Goal: Information Seeking & Learning: Learn about a topic

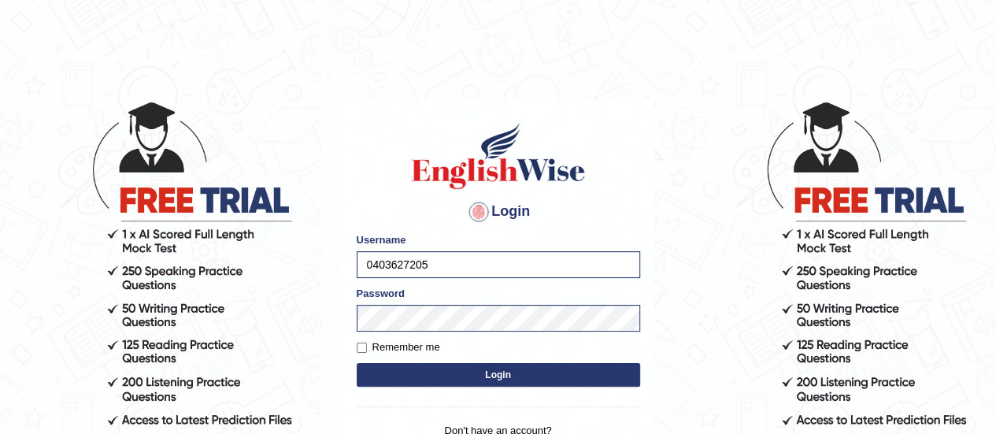
click at [393, 368] on button "Login" at bounding box center [498, 375] width 283 height 24
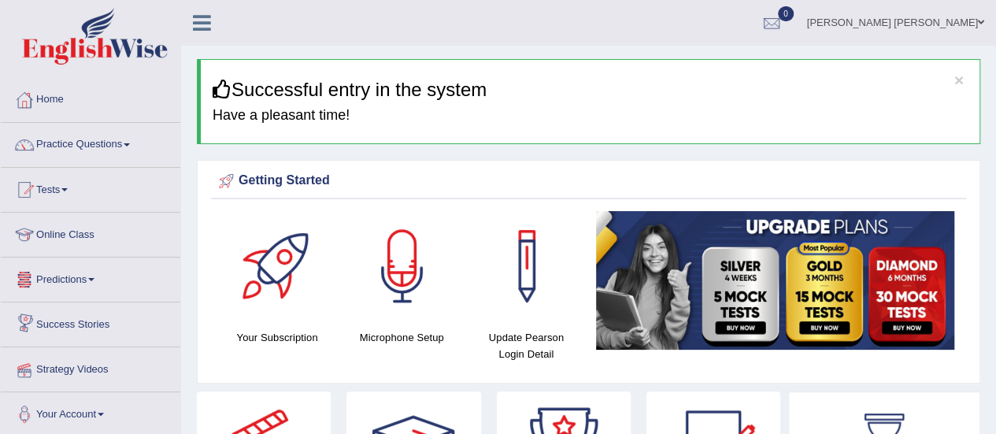
click at [74, 365] on link "Strategy Videos" at bounding box center [90, 366] width 179 height 39
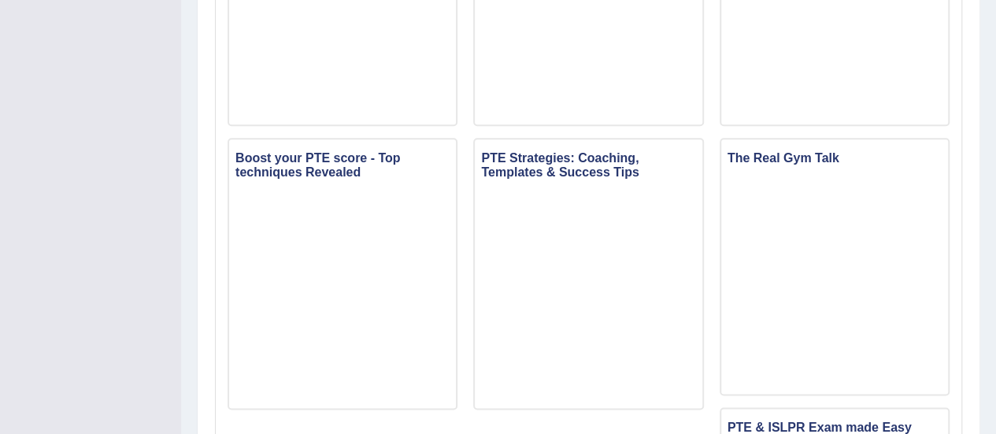
scroll to position [956, 0]
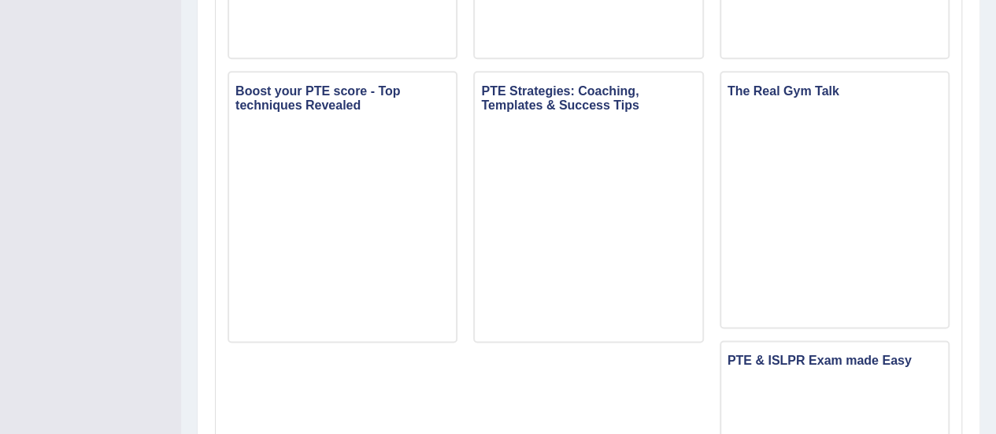
click at [598, 105] on h3 "PTE Strategies: Coaching, Templates & Success Tips" at bounding box center [588, 97] width 227 height 35
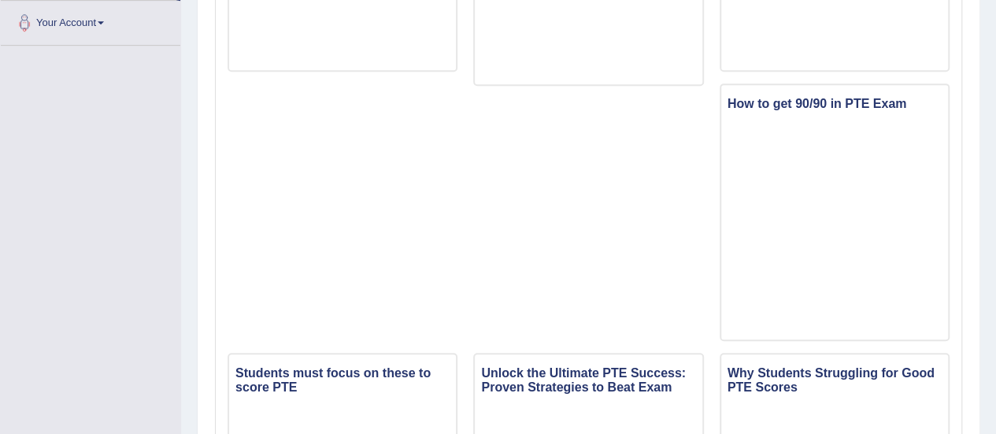
scroll to position [0, 0]
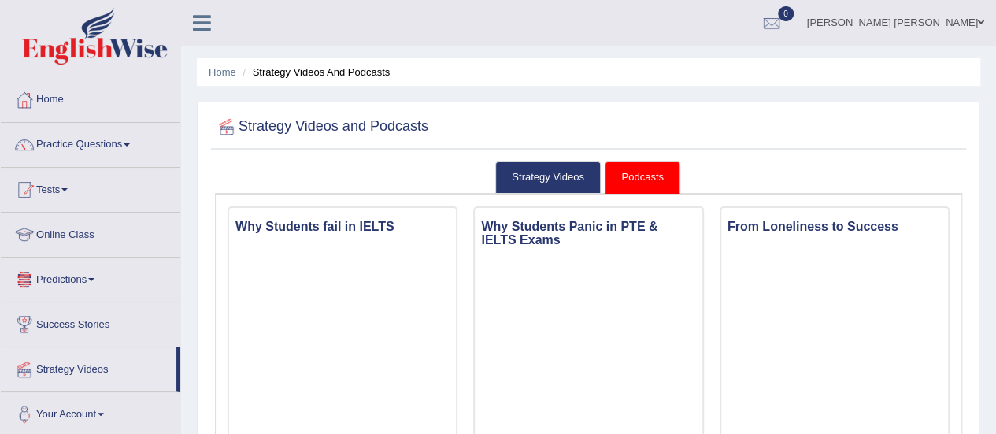
click at [85, 277] on link "Predictions" at bounding box center [90, 276] width 179 height 39
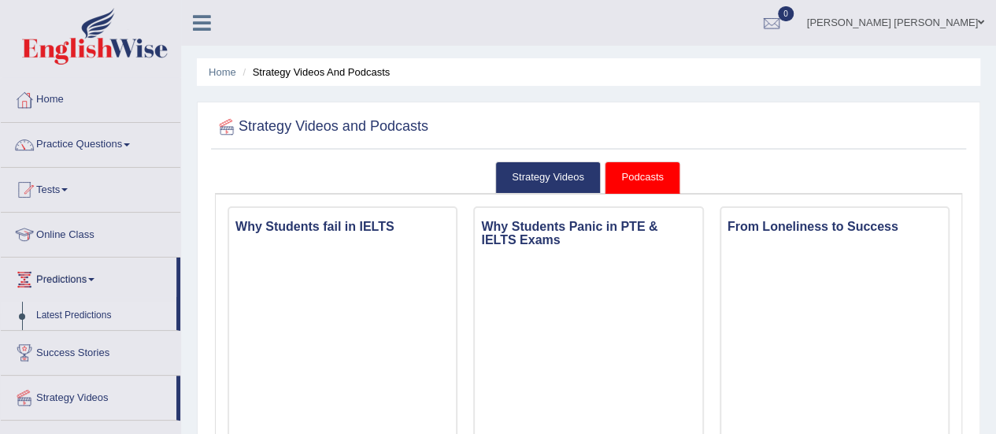
click at [73, 314] on link "Latest Predictions" at bounding box center [102, 316] width 147 height 28
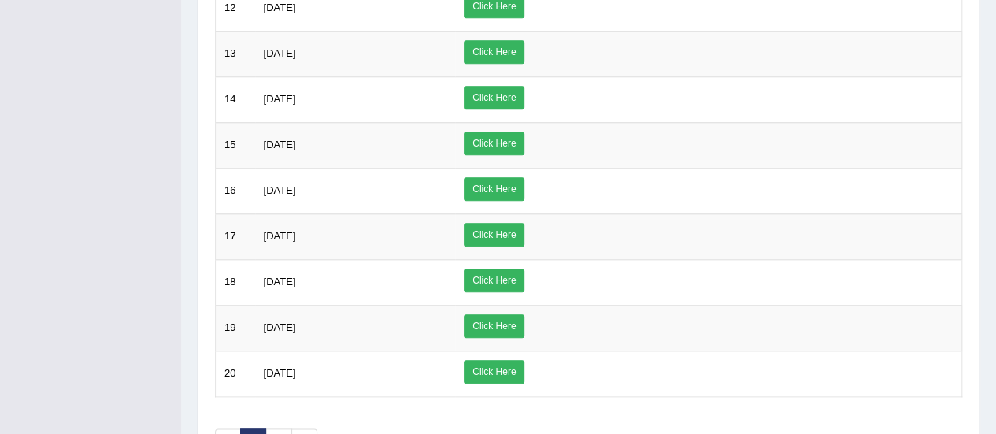
scroll to position [739, 0]
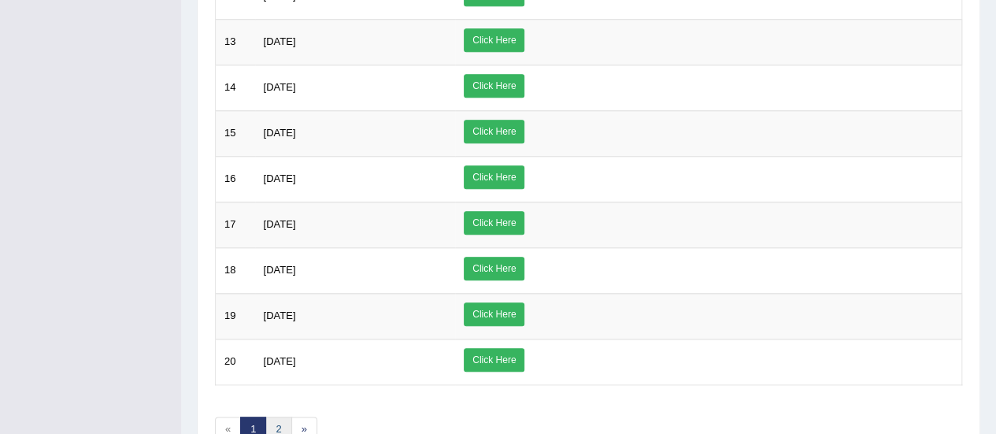
click at [271, 423] on link "2" at bounding box center [278, 429] width 26 height 26
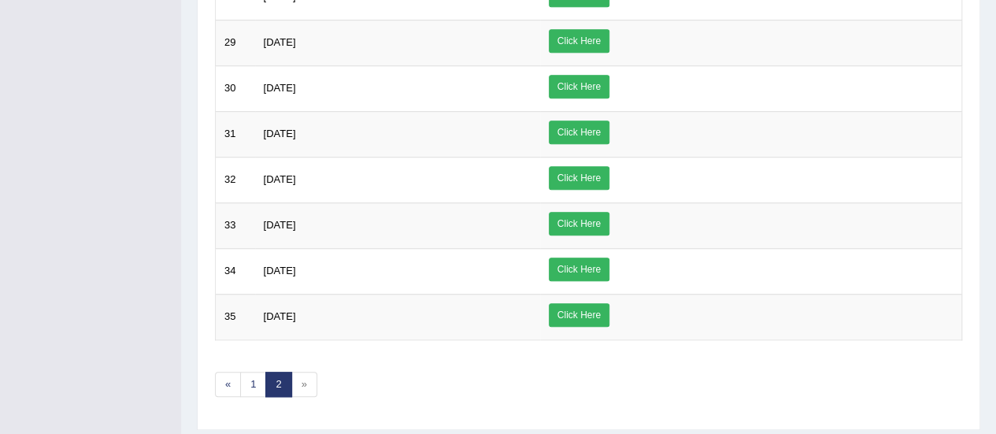
scroll to position [590, 0]
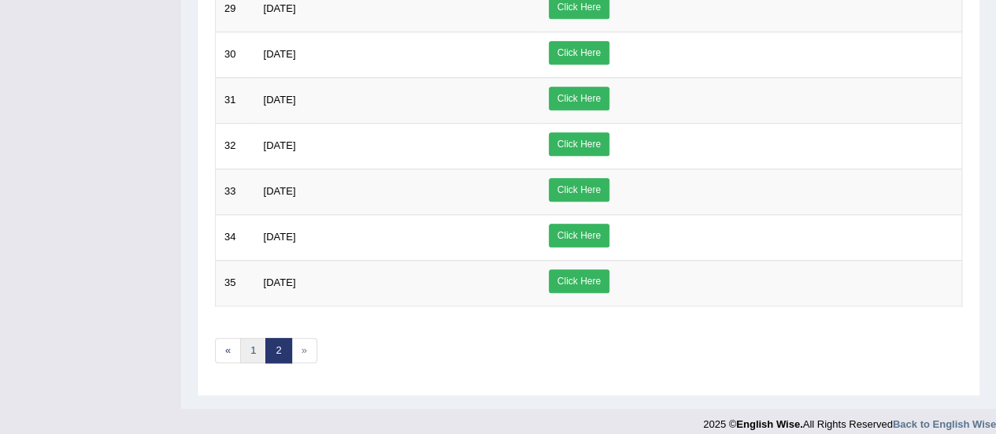
click at [257, 344] on link "1" at bounding box center [253, 351] width 26 height 26
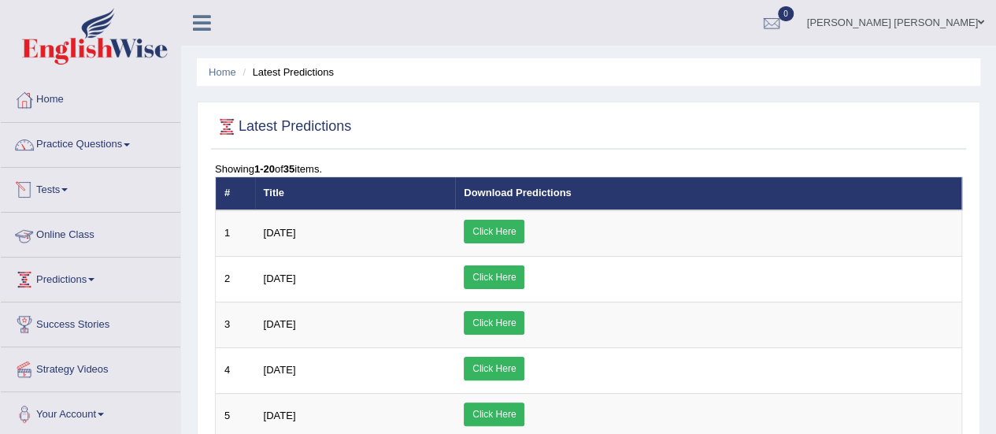
click at [86, 230] on link "Online Class" at bounding box center [90, 232] width 179 height 39
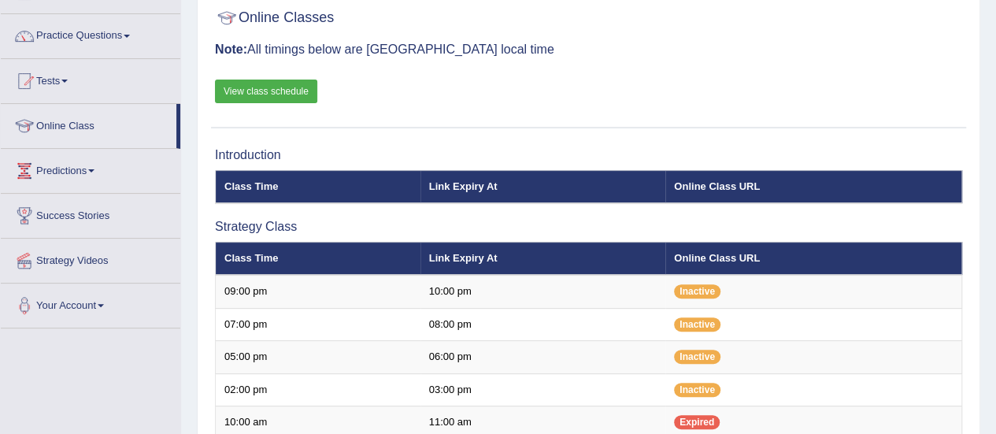
scroll to position [123, 0]
